Goal: Information Seeking & Learning: Learn about a topic

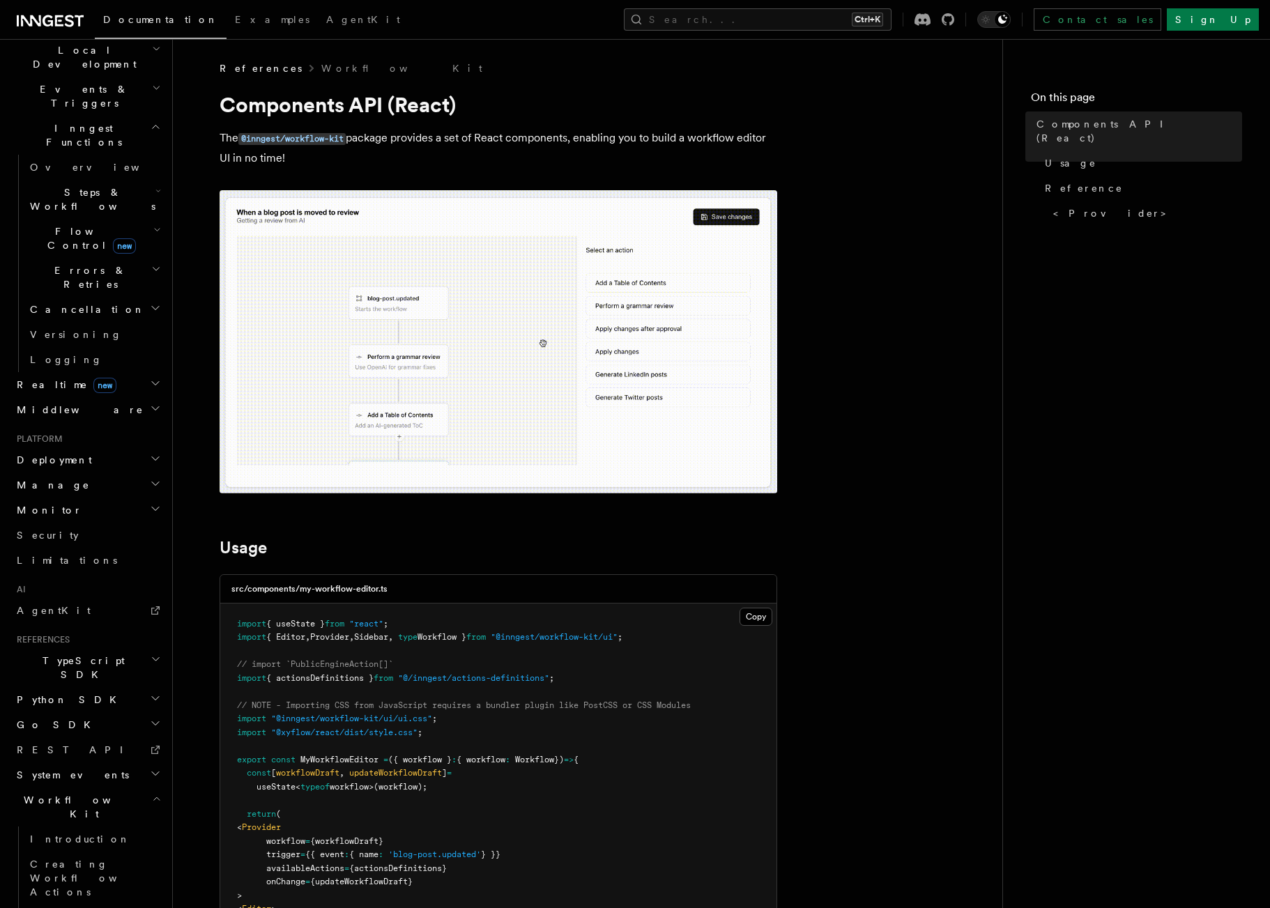
scroll to position [332, 0]
click at [100, 825] on link "Introduction" at bounding box center [93, 837] width 139 height 25
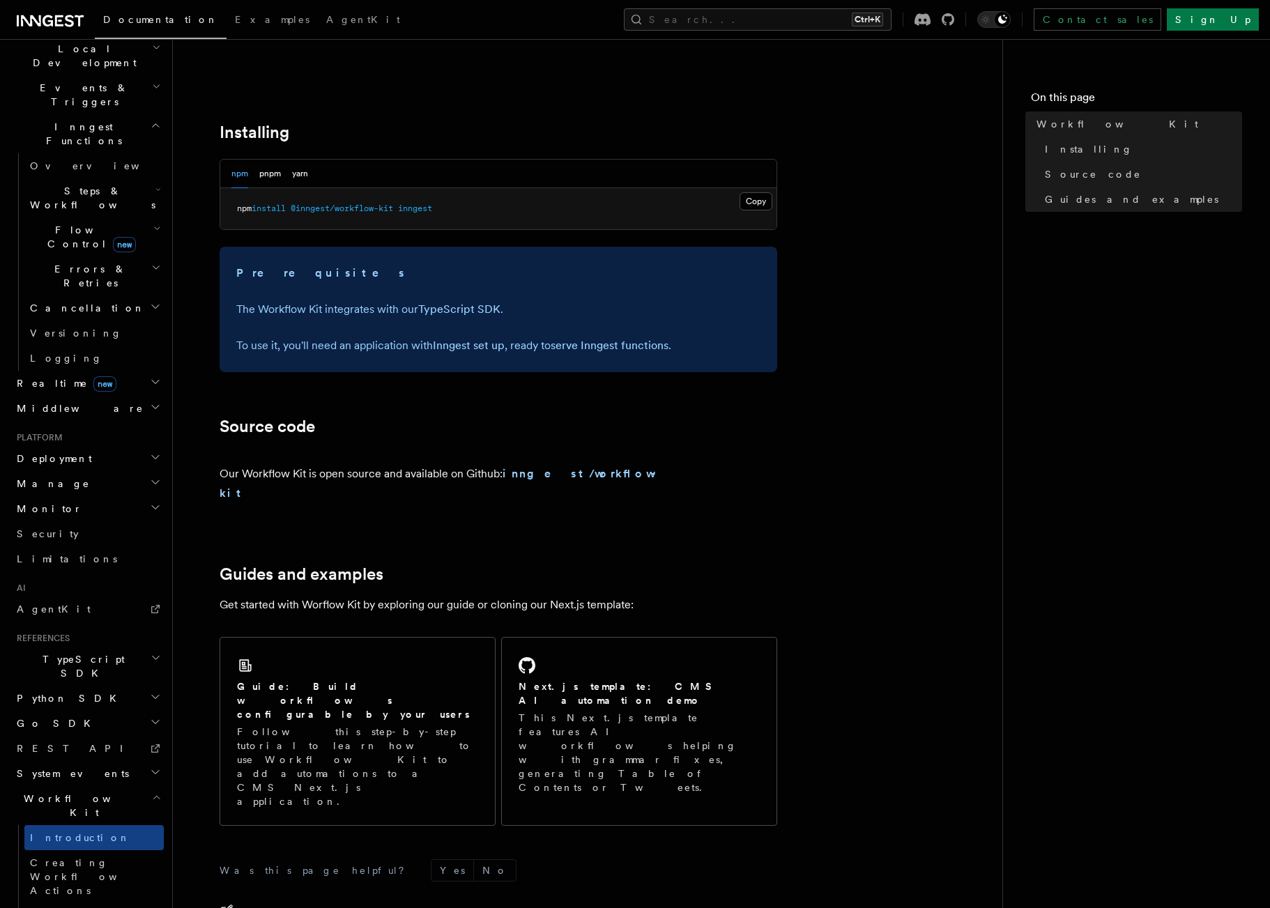
scroll to position [485, 0]
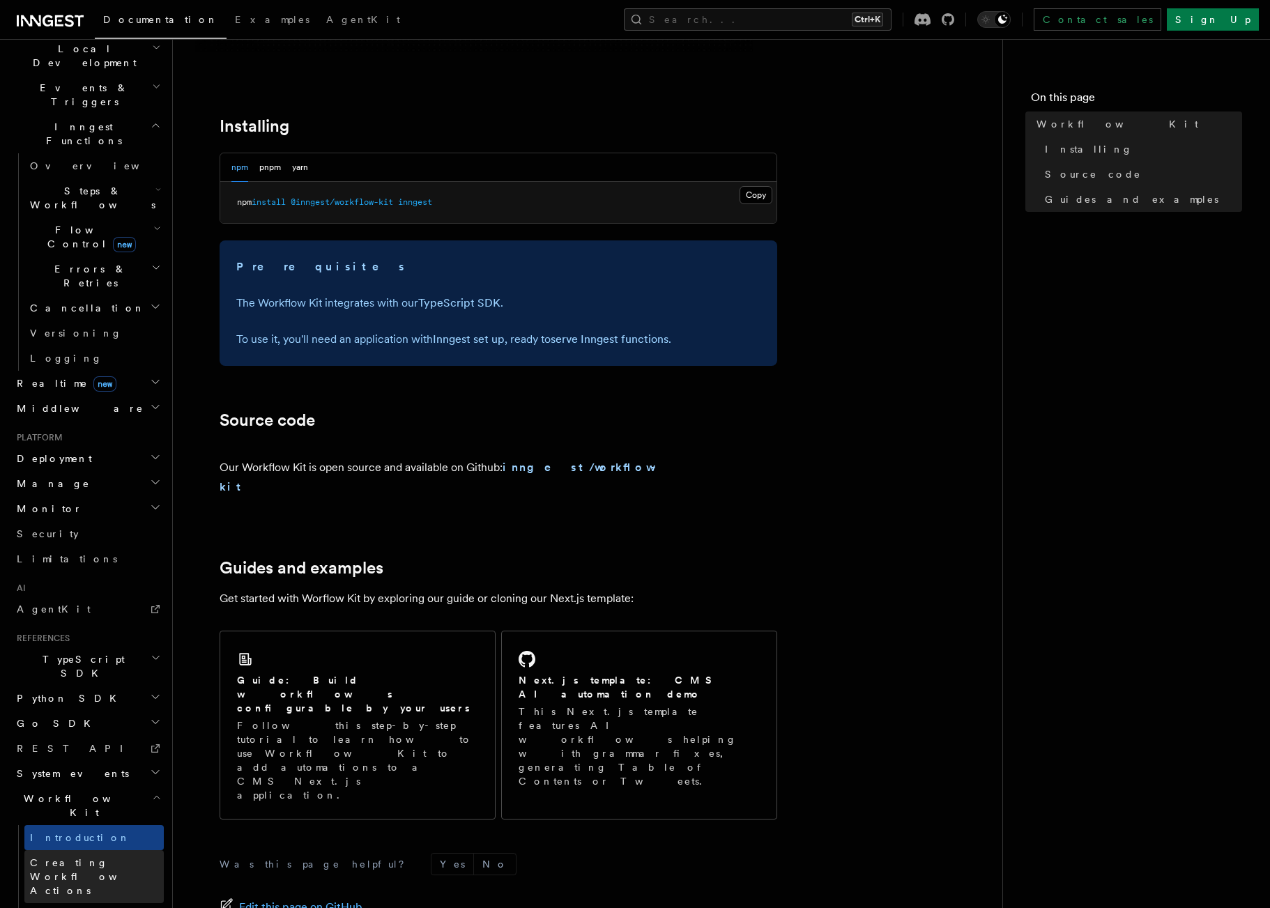
click at [91, 858] on span "Creating Workflow Actions" at bounding box center [90, 877] width 121 height 39
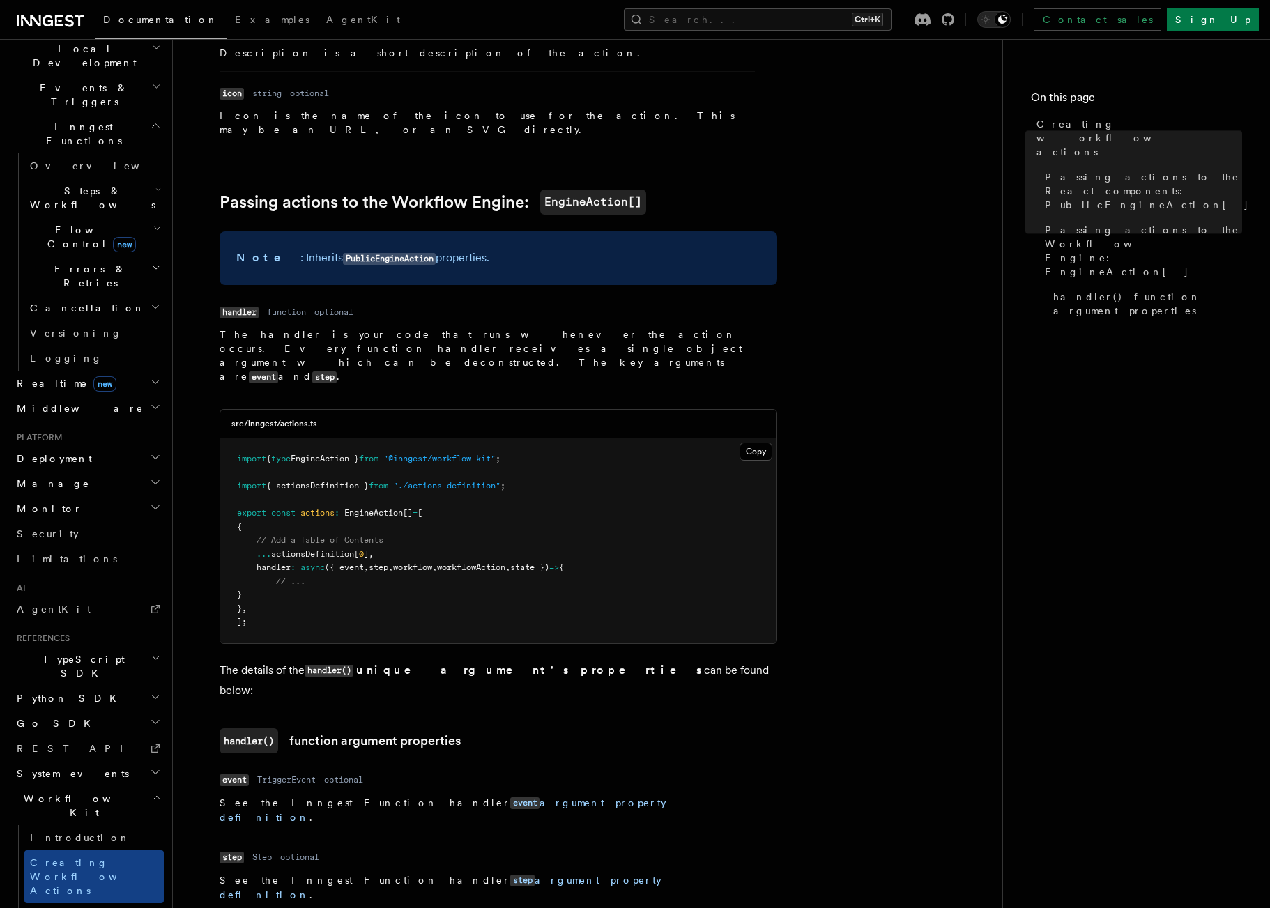
scroll to position [1272, 0]
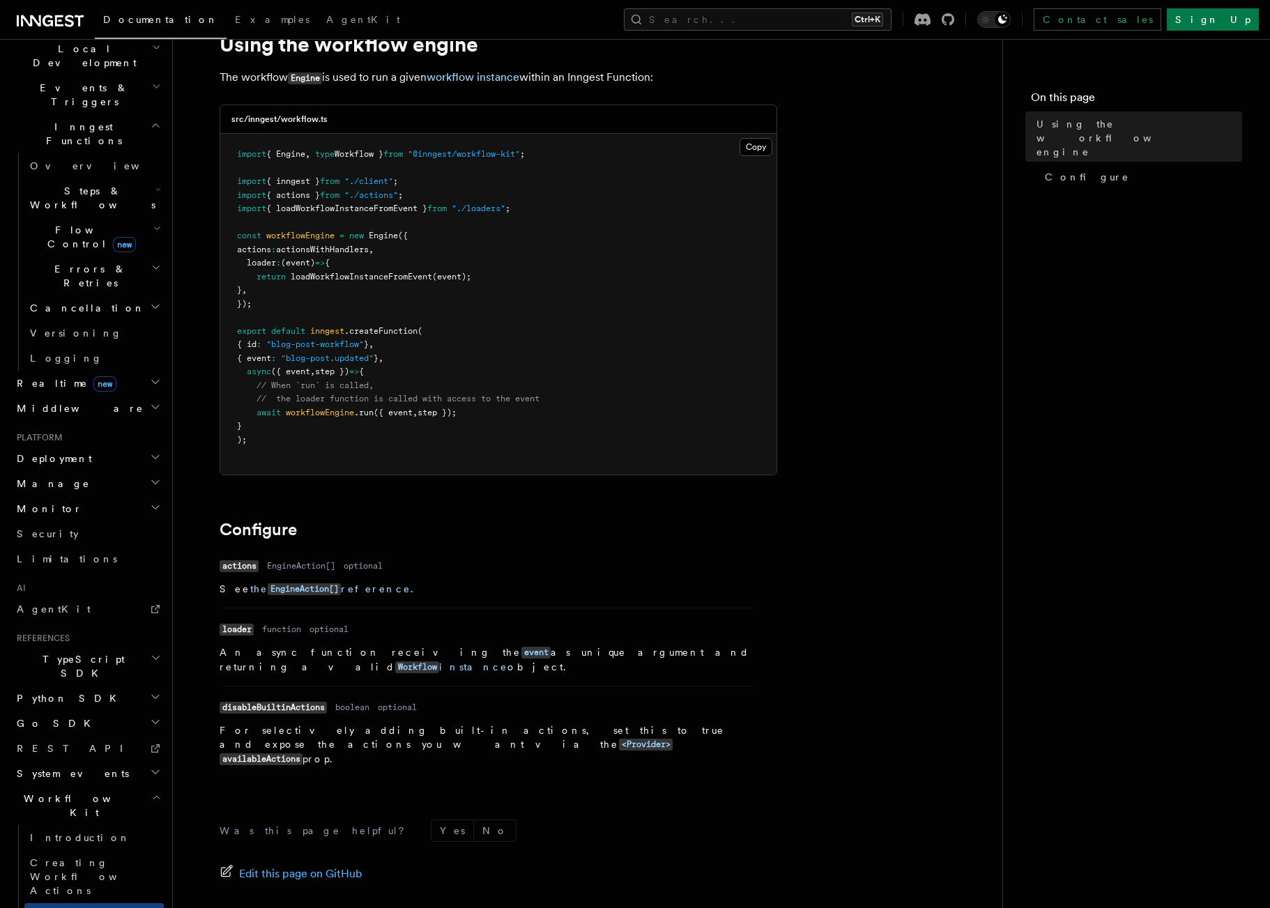
scroll to position [50, 0]
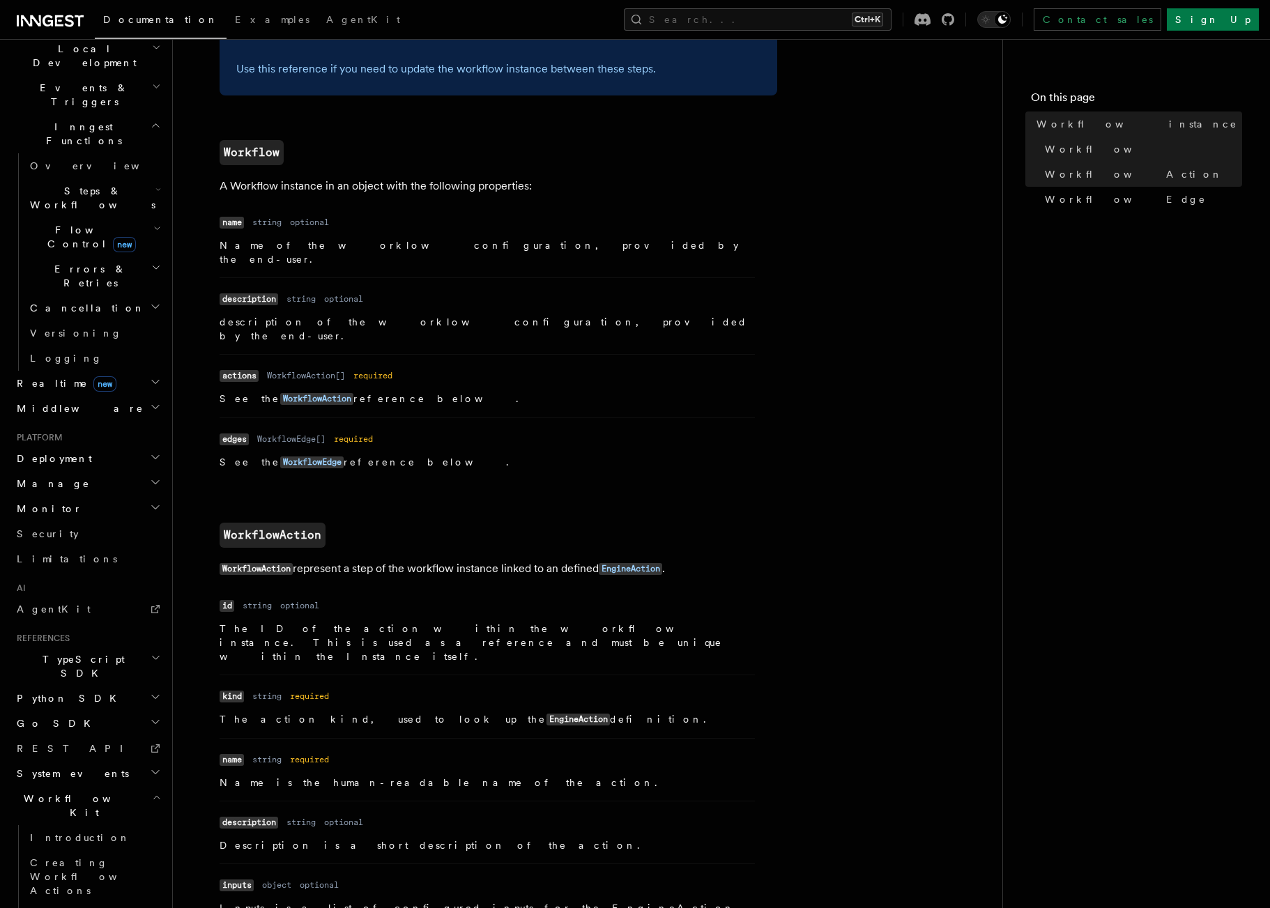
scroll to position [745, 0]
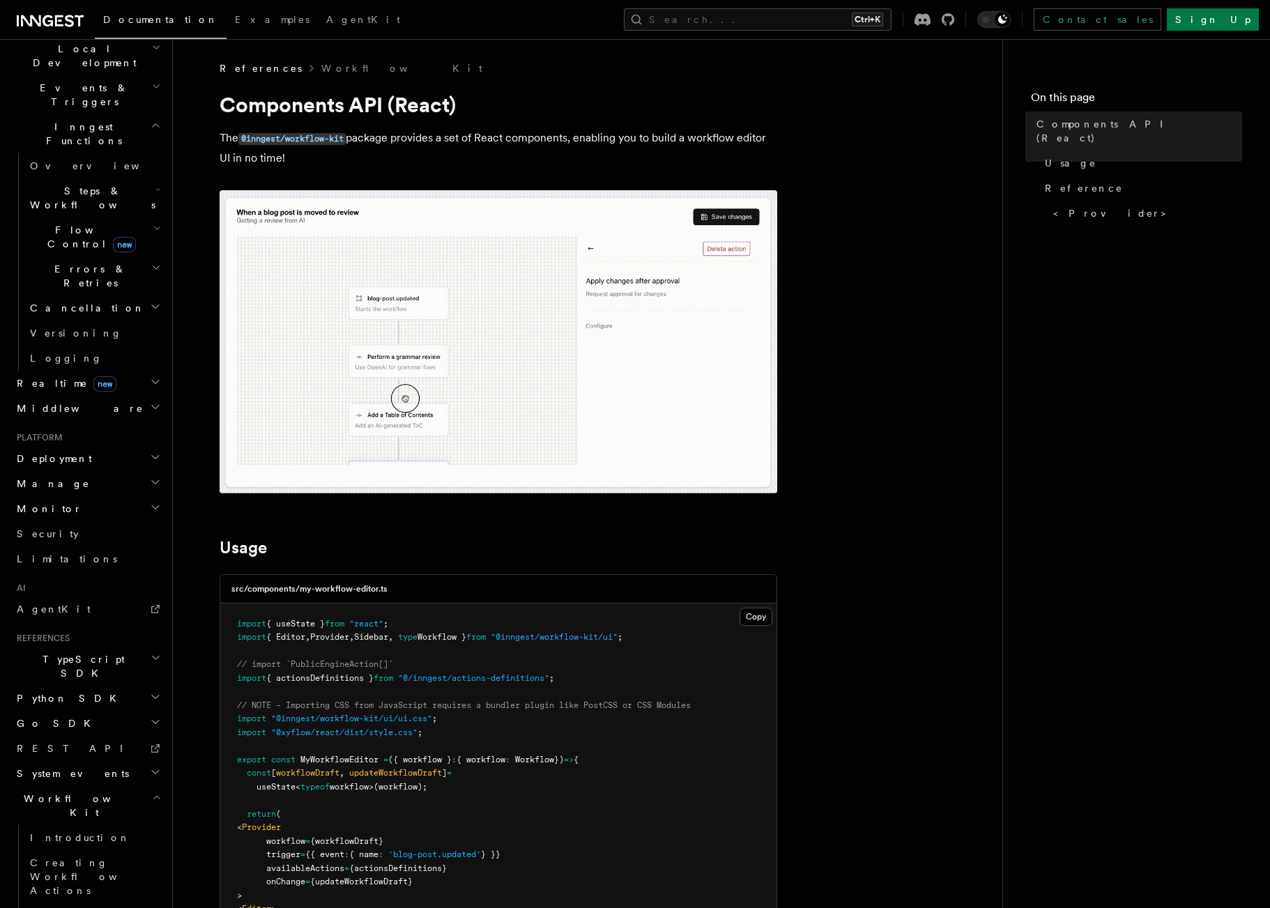
click at [554, 323] on img at bounding box center [499, 341] width 558 height 303
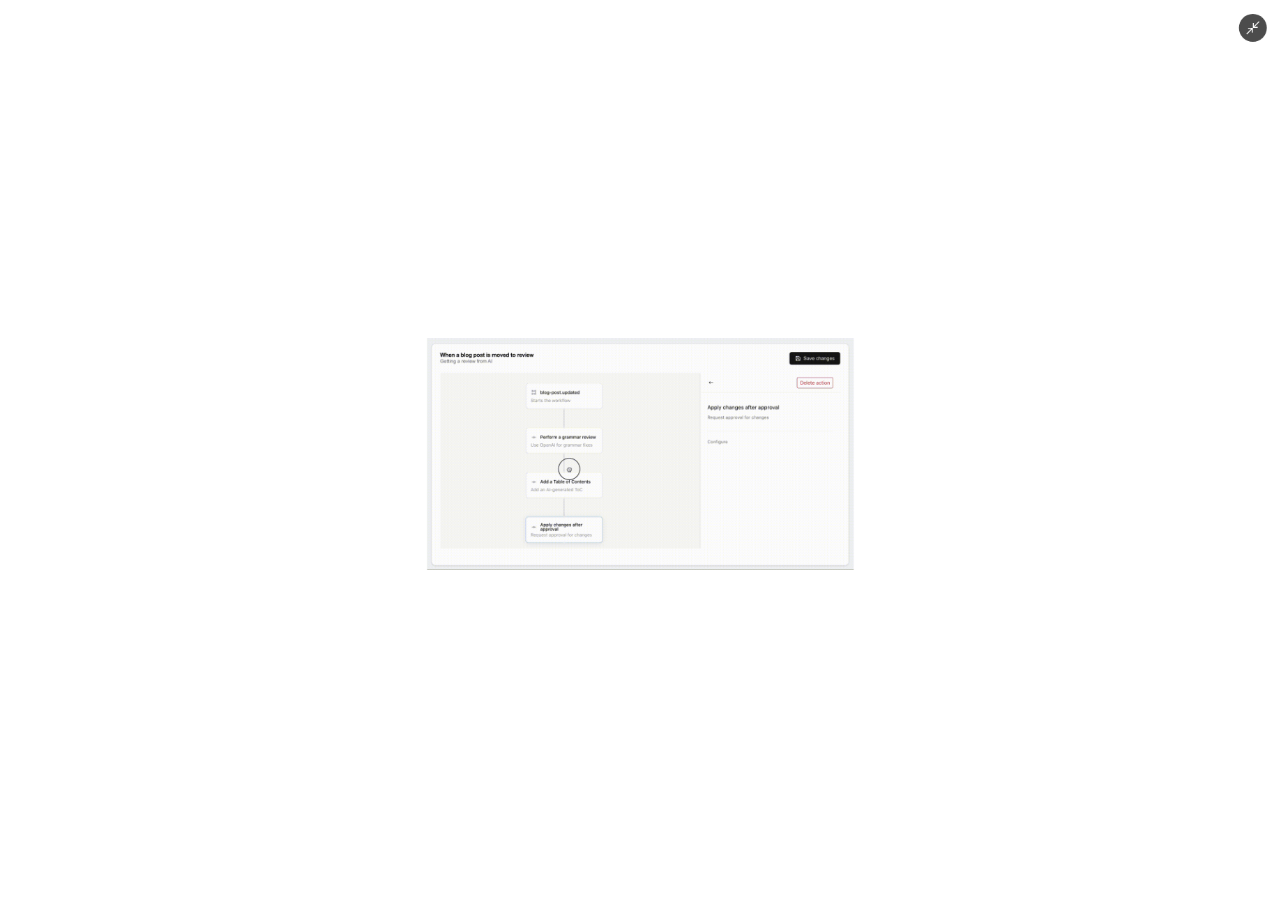
click at [645, 432] on img at bounding box center [640, 454] width 427 height 232
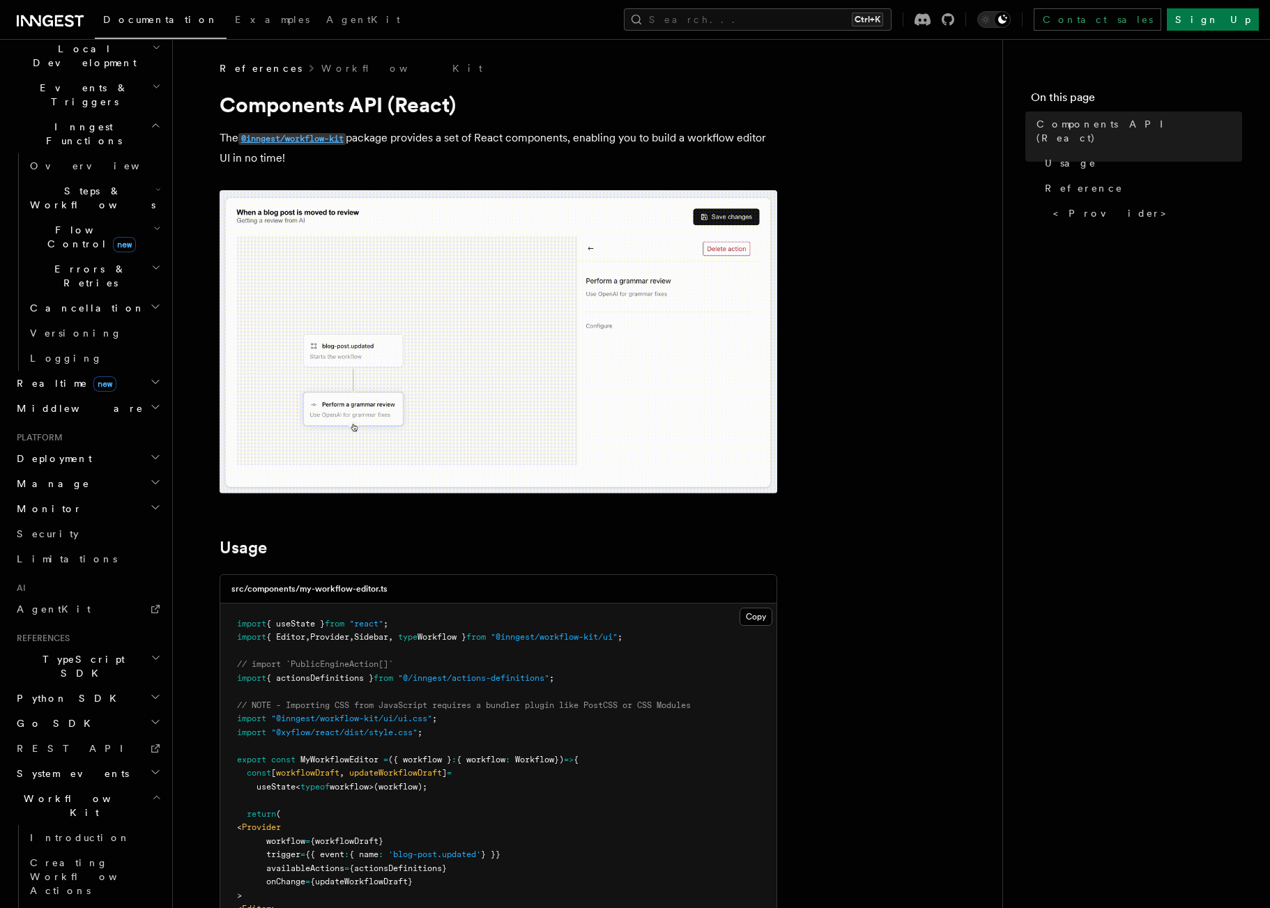
click at [319, 142] on code "@inngest/workflow-kit" at bounding box center [291, 139] width 107 height 12
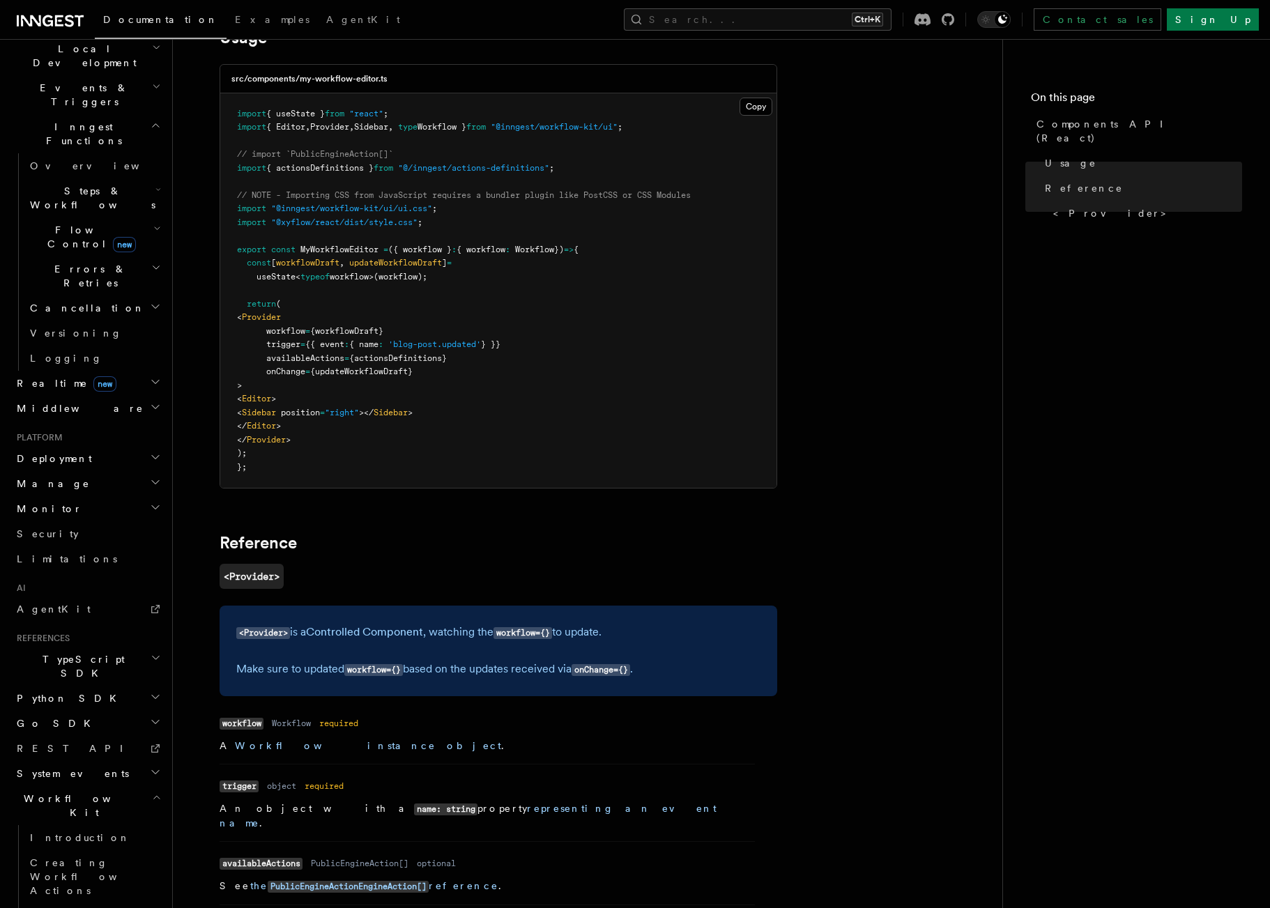
scroll to position [297, 0]
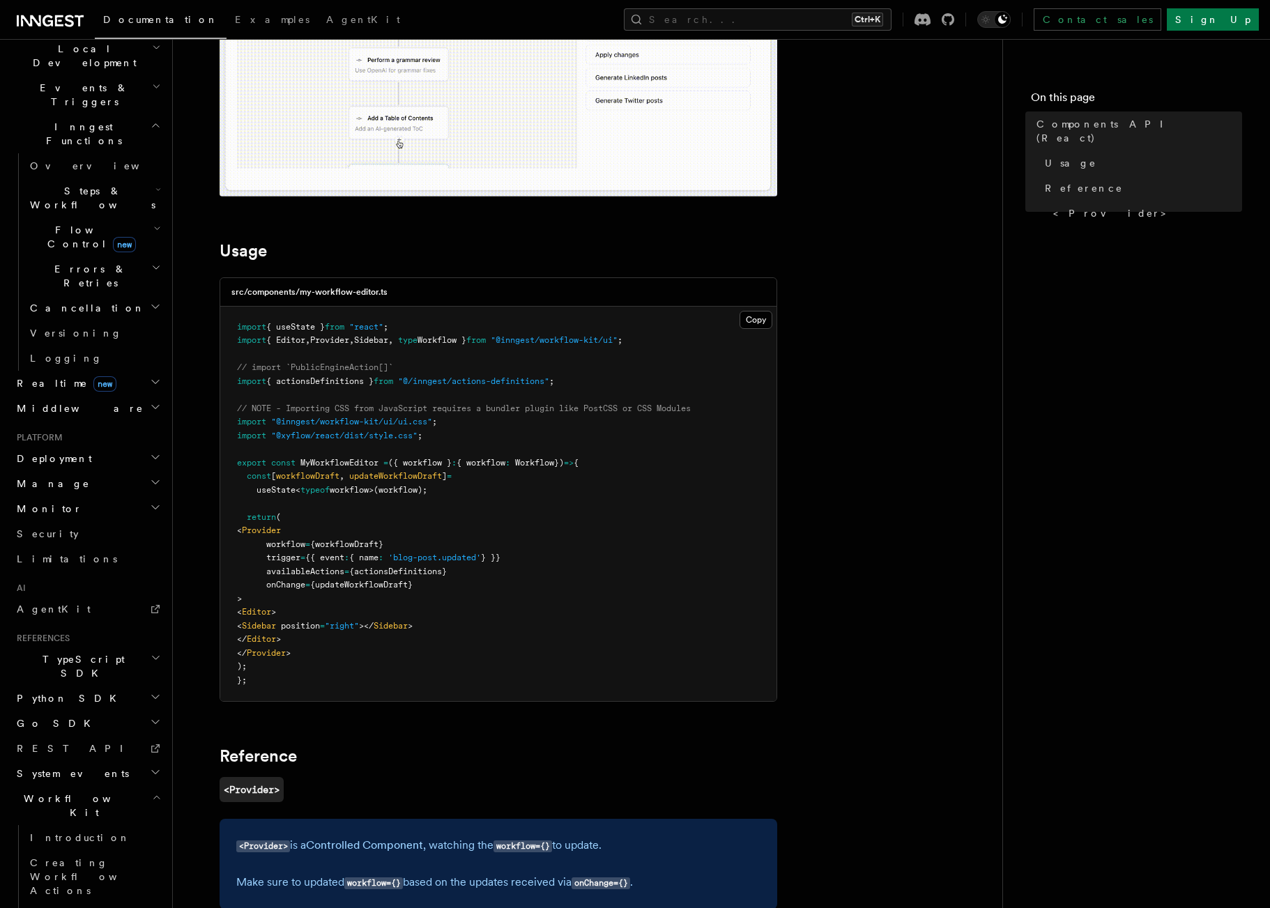
click at [1049, 653] on nav "On this page Components API (React) Usage Reference <Provider>" at bounding box center [1137, 473] width 268 height 869
